Goal: Task Accomplishment & Management: Manage account settings

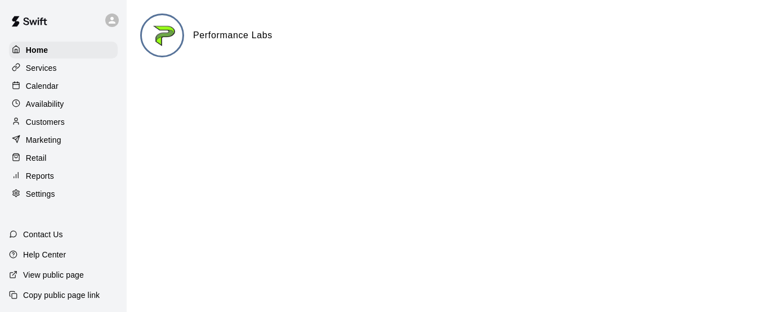
click at [40, 84] on p "Calendar" at bounding box center [42, 85] width 33 height 11
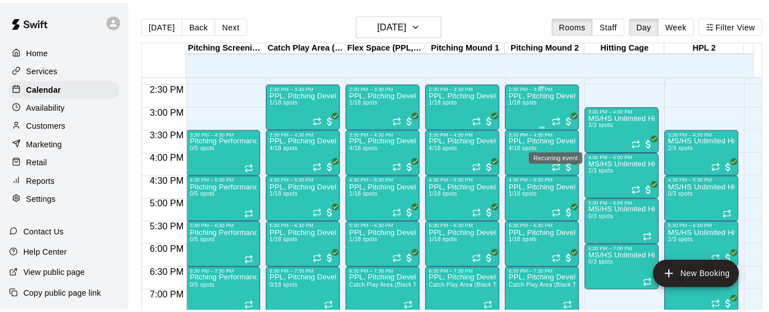
scroll to position [630, 0]
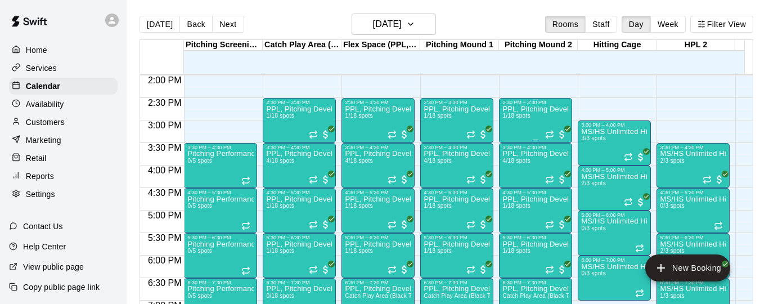
click at [531, 126] on div "PPL, Pitching Development Session 1/18 spots" at bounding box center [536, 257] width 66 height 304
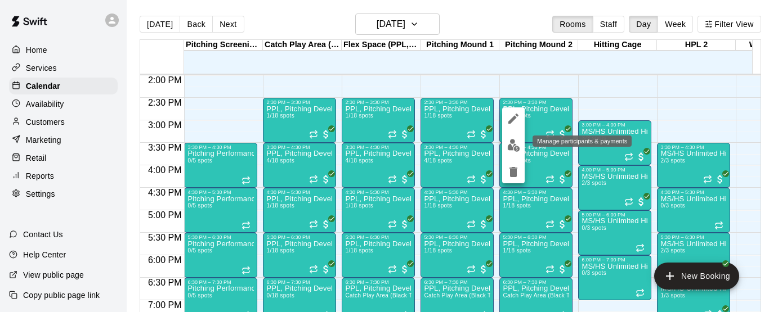
click at [517, 148] on img "edit" at bounding box center [513, 145] width 13 height 13
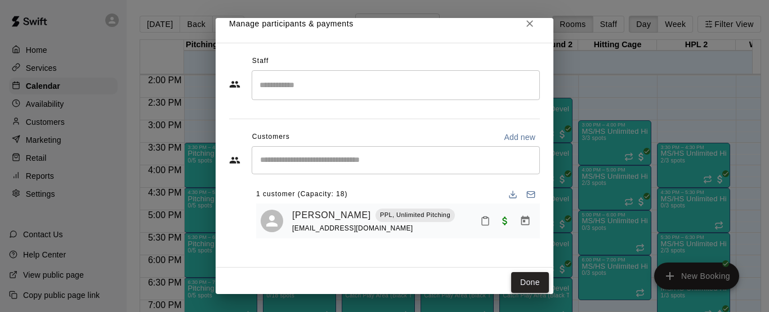
scroll to position [17, 0]
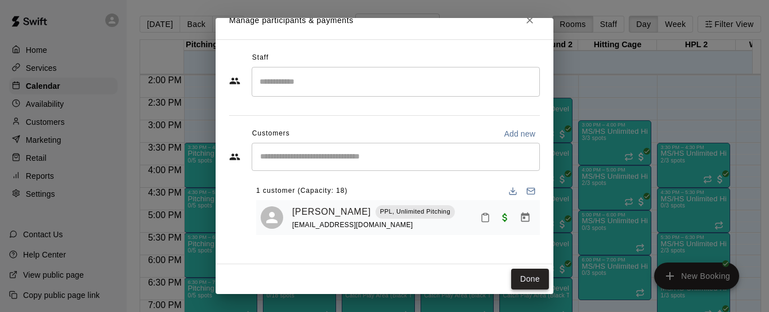
click at [521, 279] on button "Done" at bounding box center [530, 279] width 38 height 21
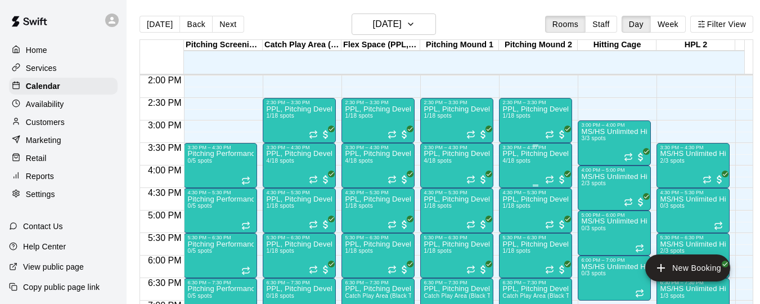
click at [526, 167] on div "PPL, Pitching Development Session 4/18 spots" at bounding box center [536, 302] width 66 height 304
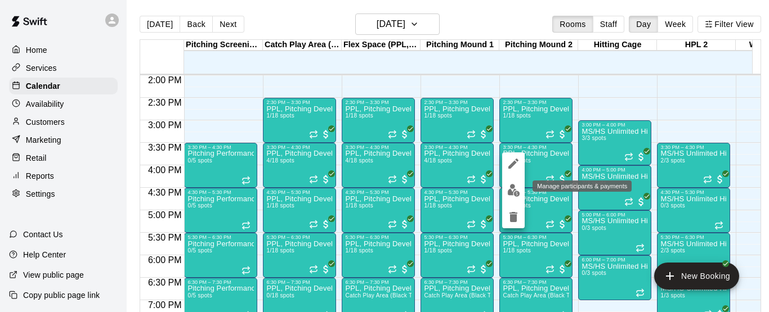
click at [511, 191] on img "edit" at bounding box center [513, 190] width 13 height 13
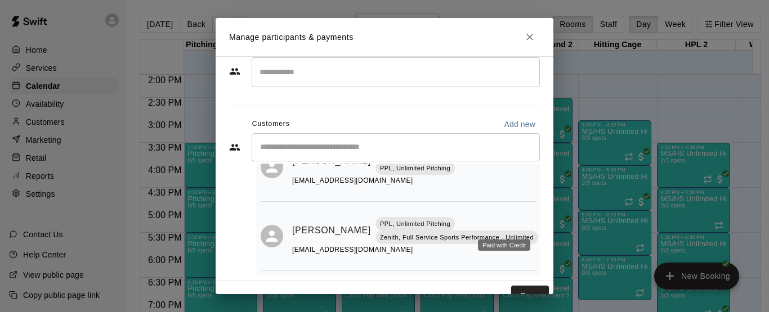
scroll to position [40, 0]
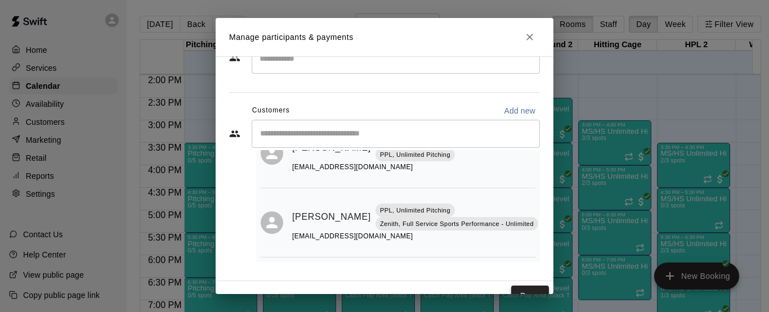
click at [531, 289] on button "Done" at bounding box center [530, 296] width 38 height 21
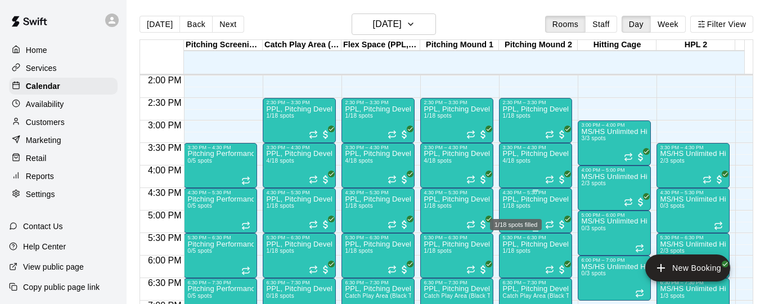
click at [520, 208] on span "1/18 spots" at bounding box center [517, 206] width 28 height 6
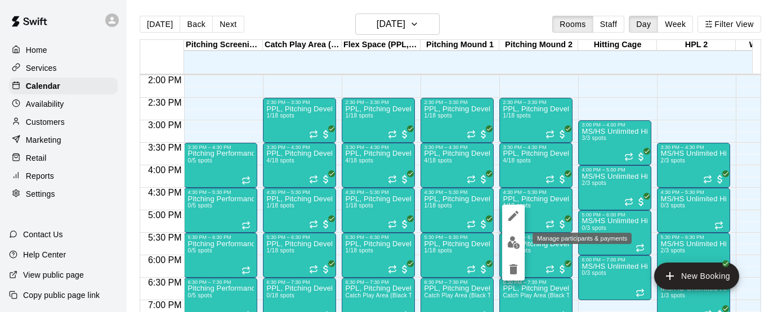
click at [511, 242] on img "edit" at bounding box center [513, 242] width 13 height 13
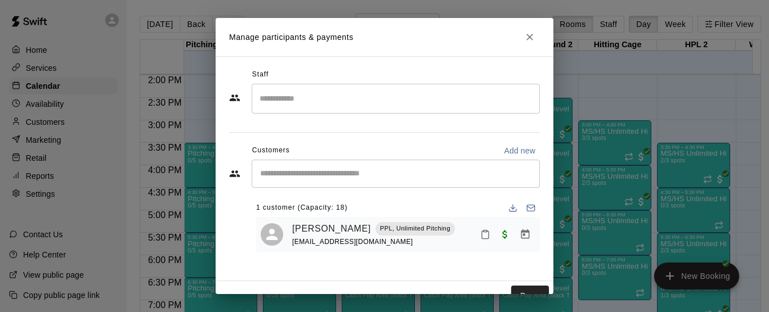
scroll to position [17, 0]
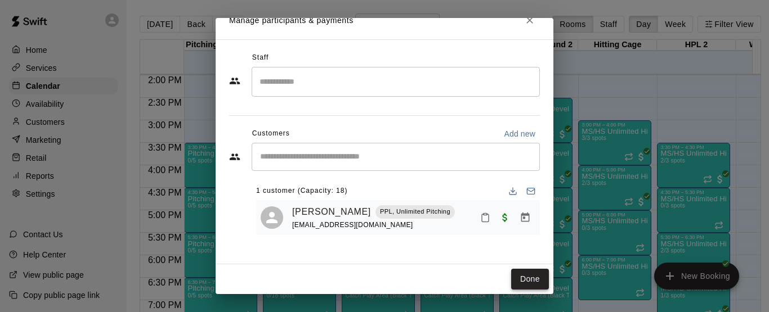
click at [516, 283] on button "Done" at bounding box center [530, 279] width 38 height 21
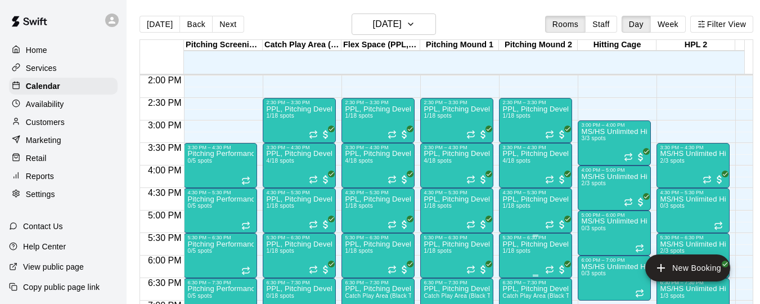
click at [521, 254] on span "1/18 spots" at bounding box center [517, 251] width 28 height 6
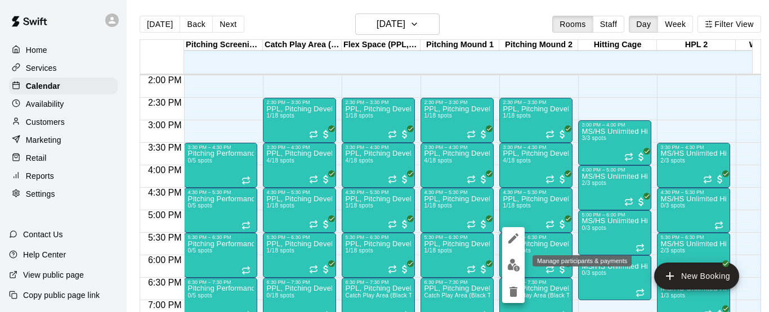
click at [511, 269] on img "edit" at bounding box center [513, 265] width 13 height 13
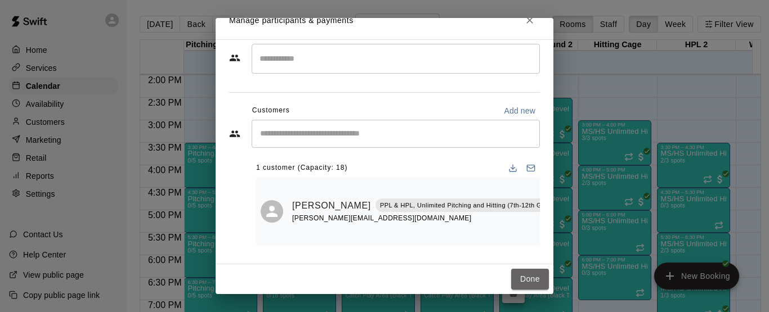
drag, startPoint x: 522, startPoint y: 276, endPoint x: 553, endPoint y: 227, distance: 58.7
click at [522, 277] on button "Done" at bounding box center [530, 279] width 38 height 21
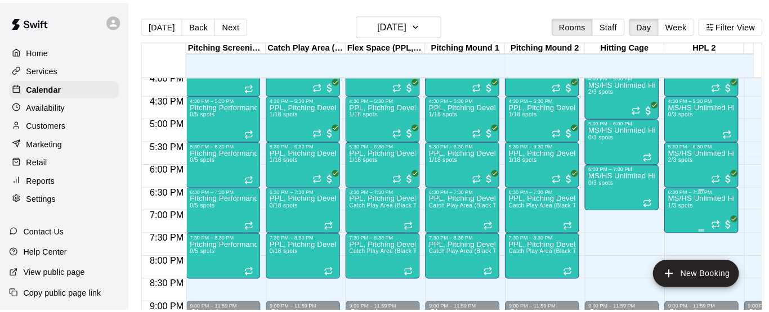
scroll to position [742, 0]
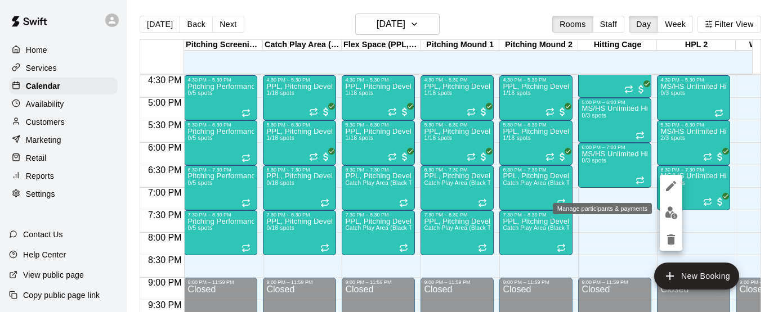
click at [668, 210] on img "edit" at bounding box center [671, 213] width 13 height 13
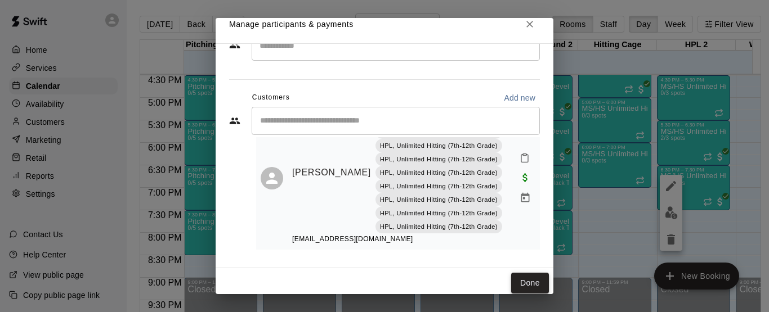
scroll to position [17, 0]
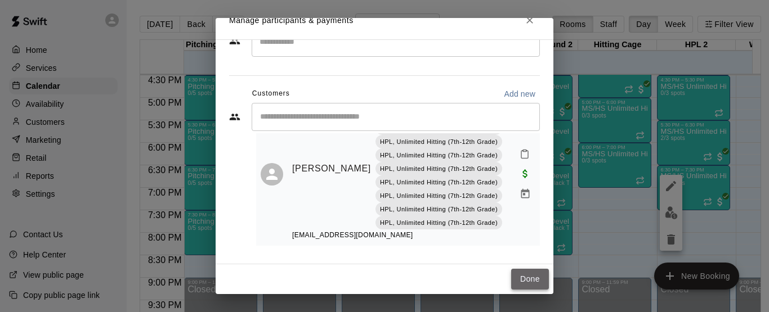
click at [520, 272] on button "Done" at bounding box center [530, 279] width 38 height 21
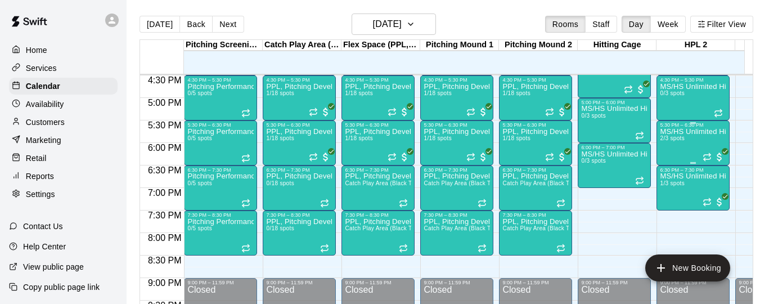
click at [681, 145] on div "MS/HS Unlimited Hitting 2/3 spots" at bounding box center [693, 280] width 66 height 304
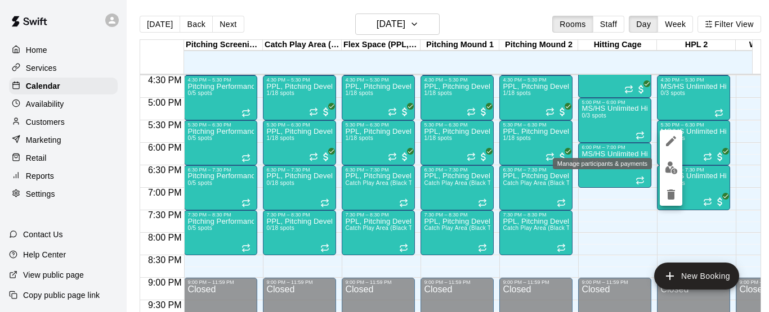
click at [671, 168] on img "edit" at bounding box center [671, 168] width 13 height 13
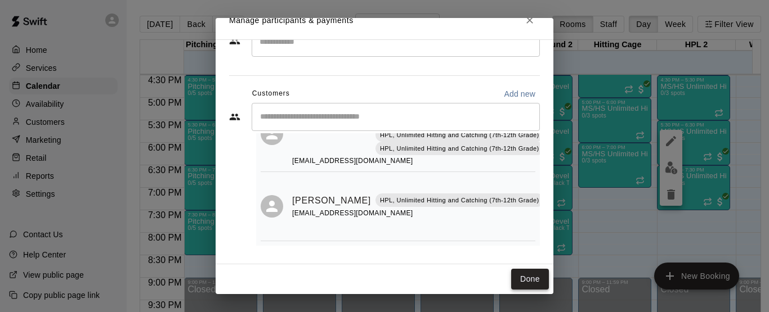
click at [534, 283] on button "Done" at bounding box center [530, 279] width 38 height 21
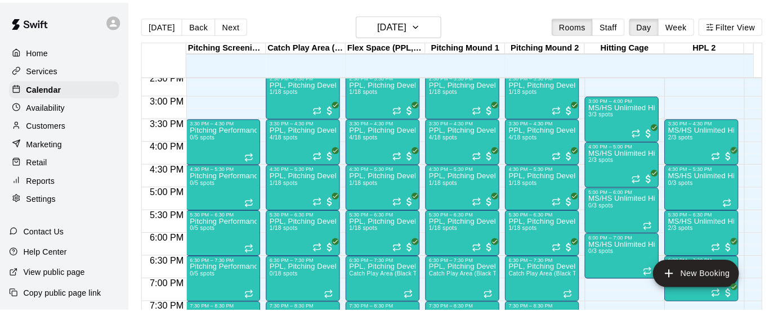
scroll to position [630, 0]
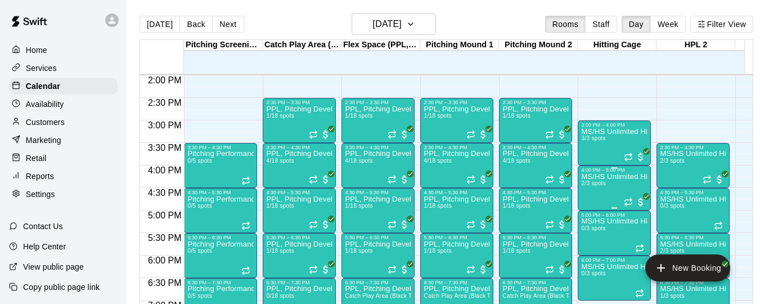
click at [605, 186] on span "2/3 spots" at bounding box center [593, 183] width 25 height 6
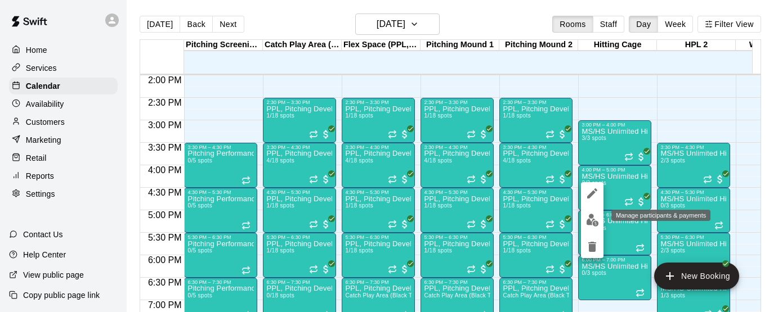
click at [589, 217] on img "edit" at bounding box center [592, 220] width 13 height 13
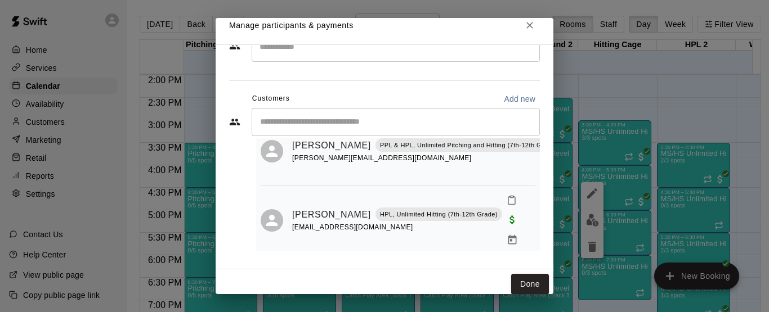
scroll to position [17, 0]
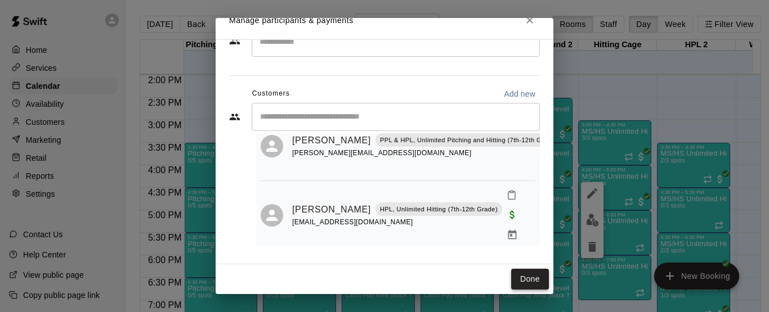
click at [522, 273] on button "Done" at bounding box center [530, 279] width 38 height 21
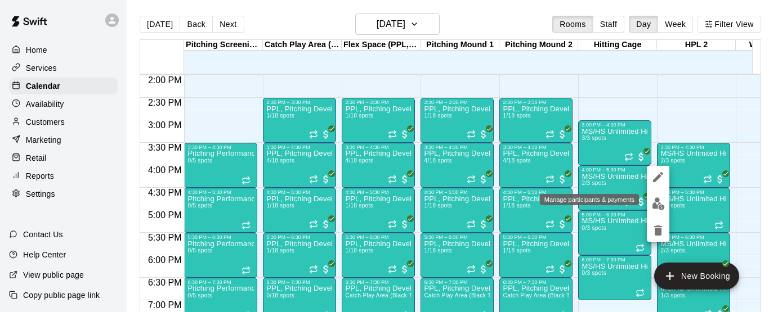
click at [658, 205] on img "edit" at bounding box center [658, 204] width 13 height 13
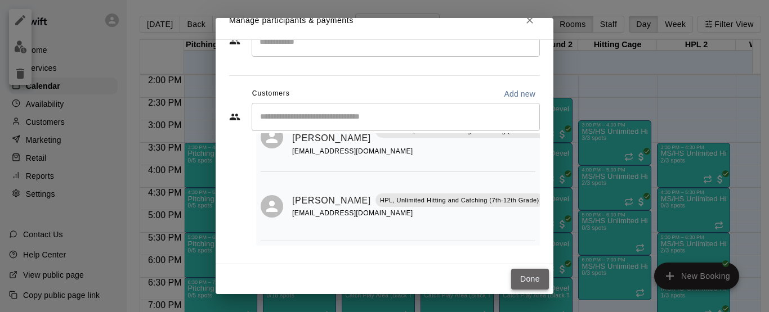
click at [532, 282] on button "Done" at bounding box center [530, 279] width 38 height 21
